Goal: Task Accomplishment & Management: Use online tool/utility

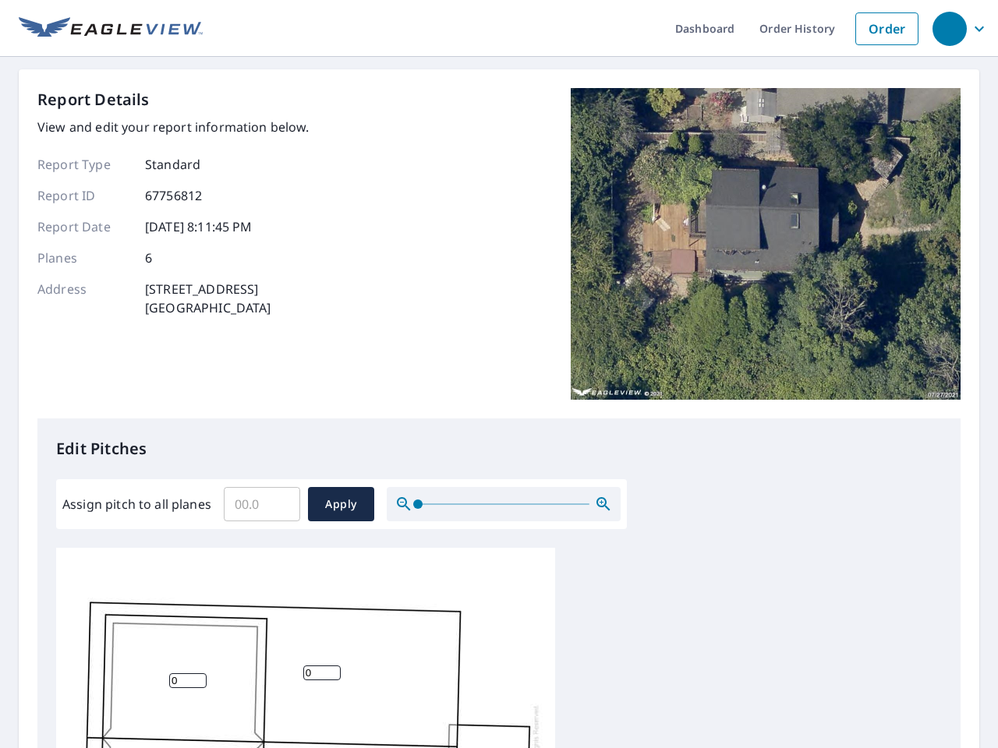
click at [499, 374] on div "Report Details View and edit your report information below. Report Type Standar…" at bounding box center [498, 253] width 923 height 331
click at [949, 28] on div "button" at bounding box center [949, 29] width 34 height 34
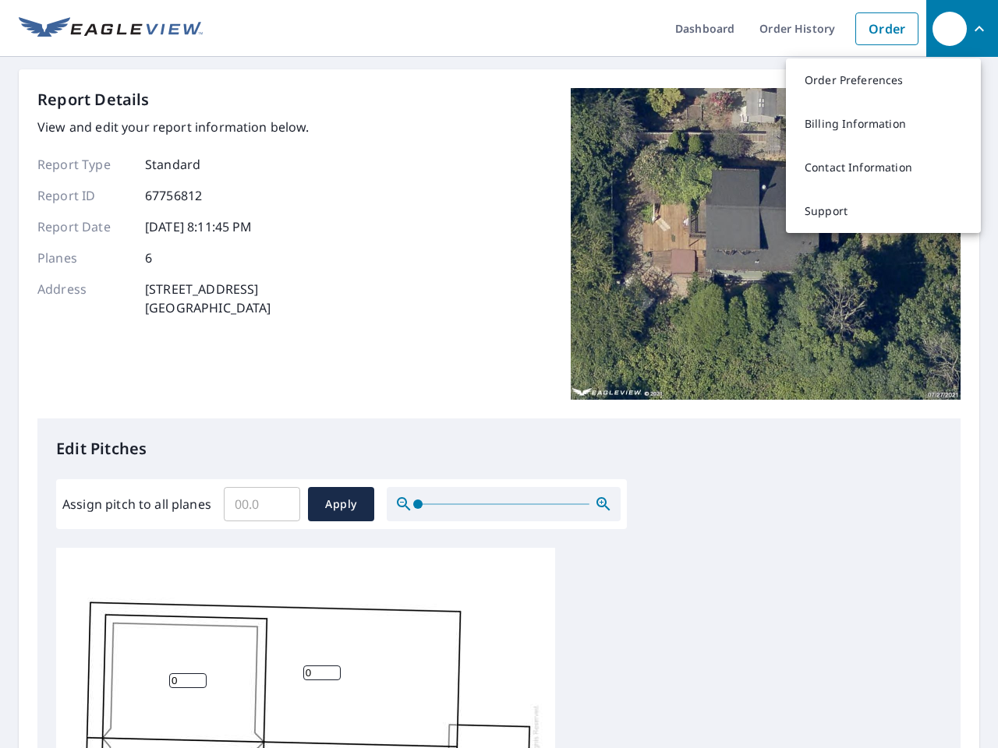
click at [262, 504] on input "Assign pitch to all planes" at bounding box center [262, 505] width 76 height 44
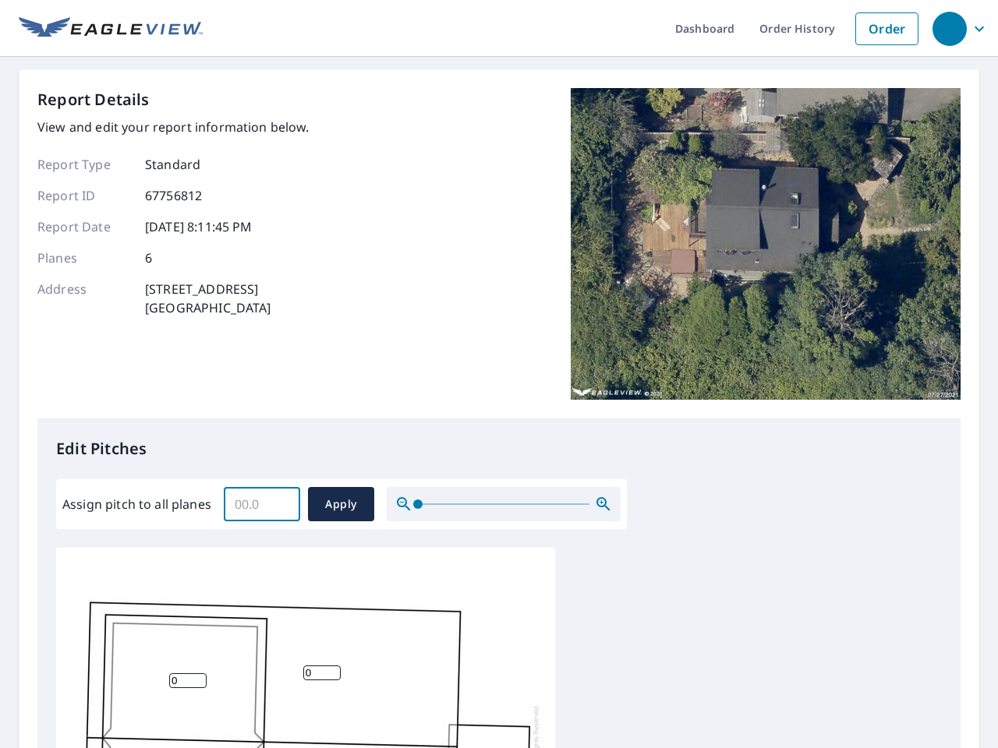
click at [341, 504] on span "Apply" at bounding box center [340, 504] width 41 height 19
click at [603, 504] on icon "button" at bounding box center [603, 504] width 19 height 19
